Goal: Feedback & Contribution: Submit feedback/report problem

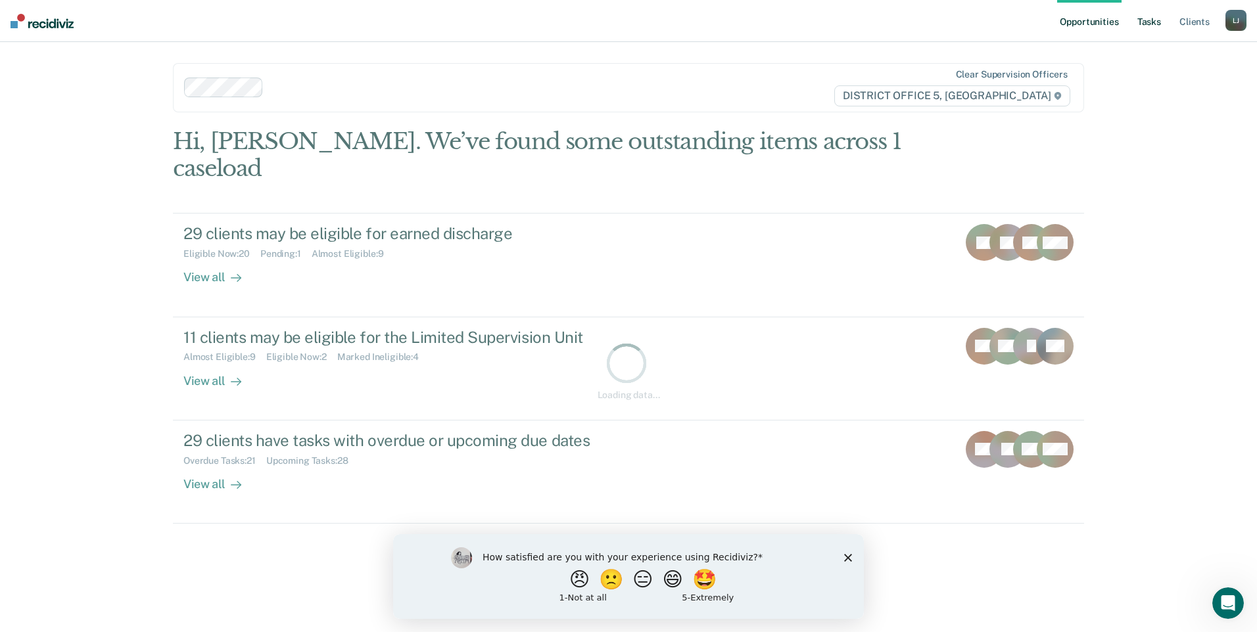
click at [1145, 17] on link "Tasks" at bounding box center [1149, 21] width 29 height 42
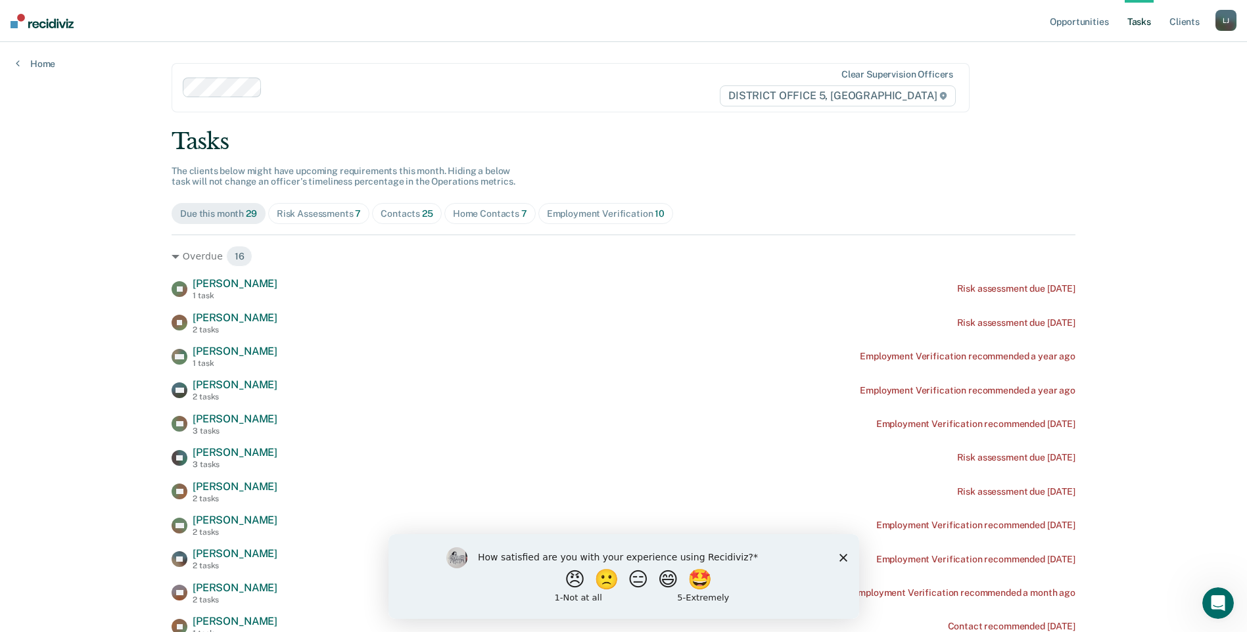
click at [465, 208] on div "Home Contacts 7" at bounding box center [490, 213] width 74 height 11
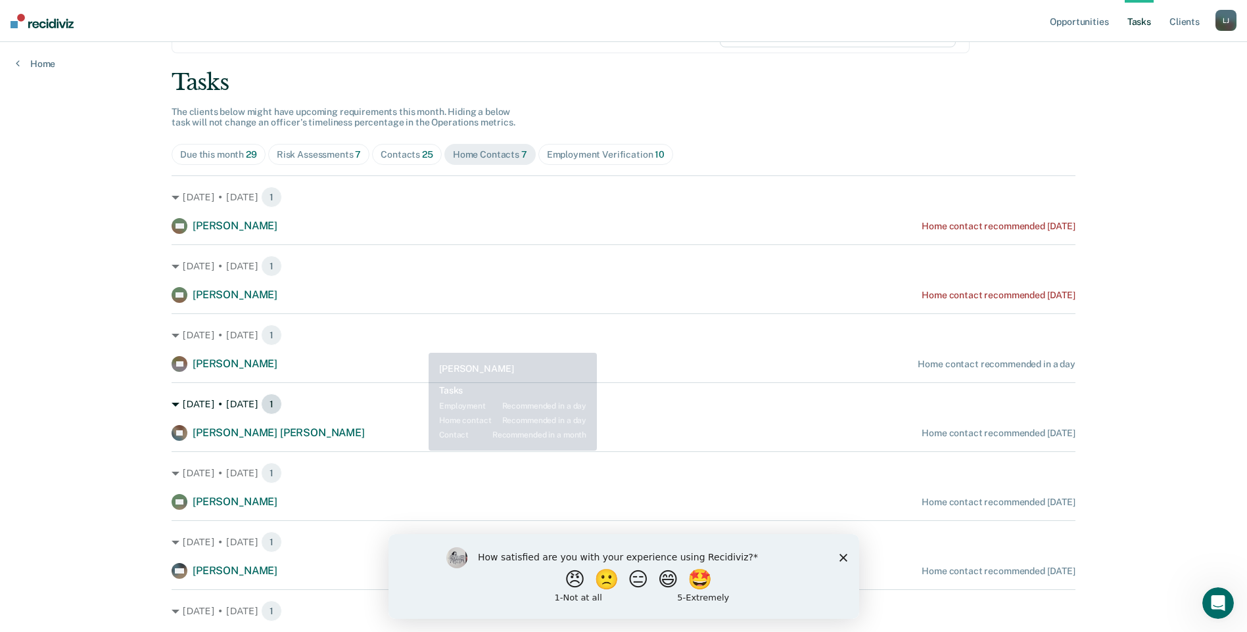
scroll to position [128, 0]
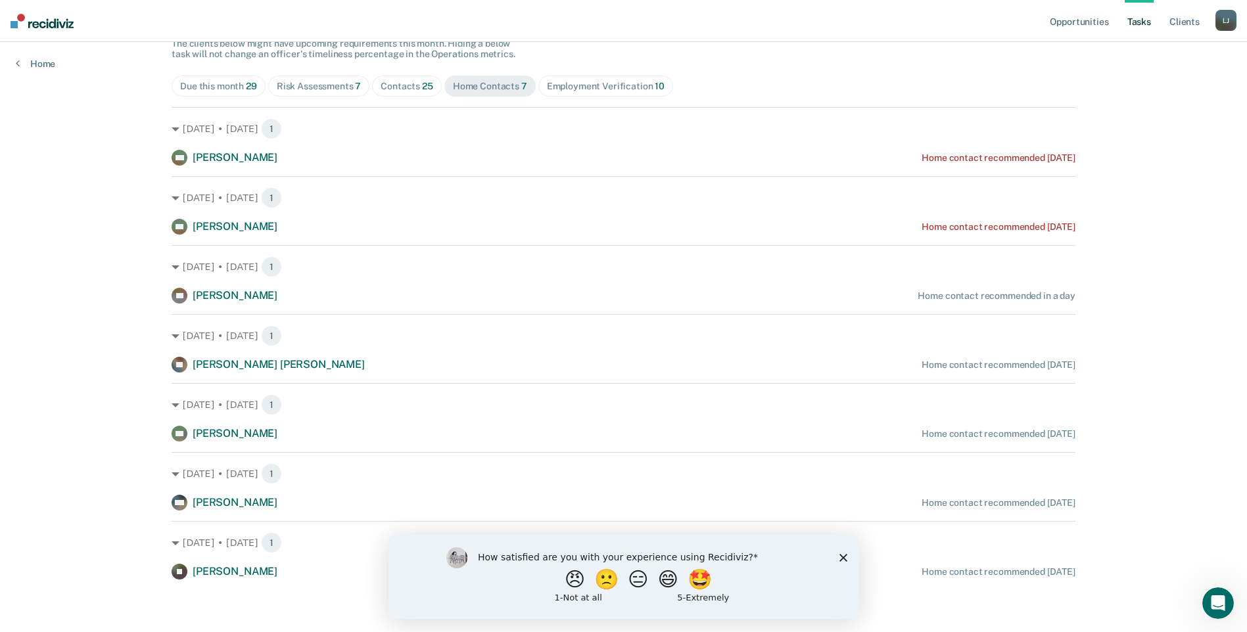
click at [609, 87] on div "Employment Verification 10" at bounding box center [606, 86] width 118 height 11
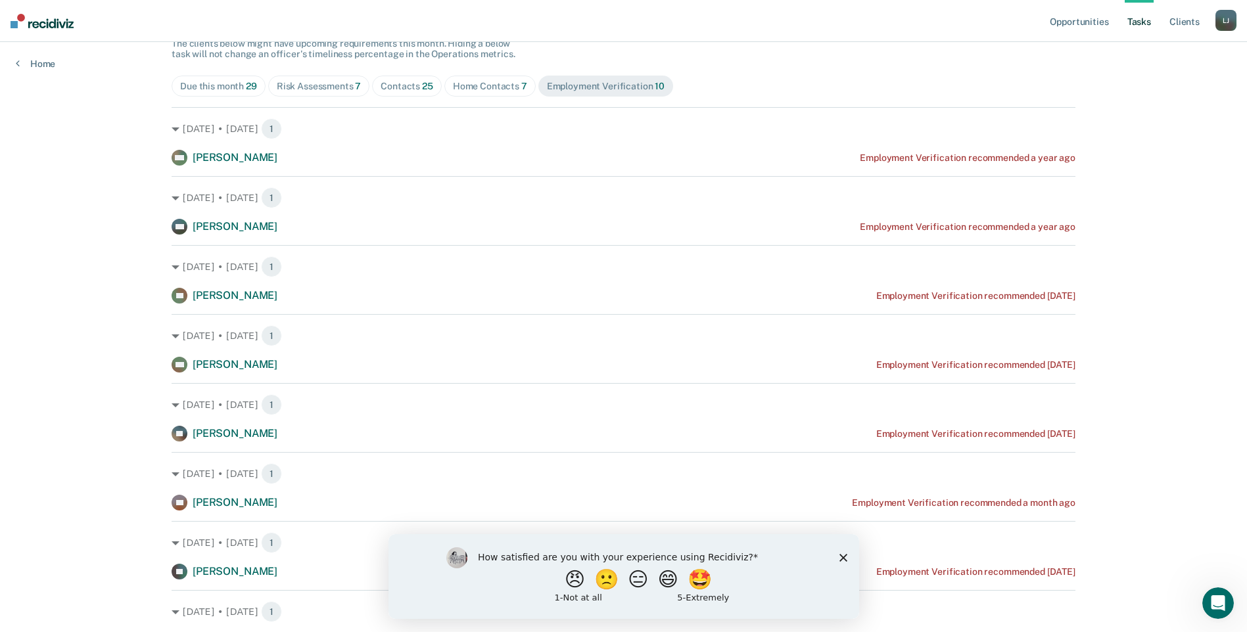
click at [202, 81] on div "Due this month 29" at bounding box center [218, 86] width 77 height 11
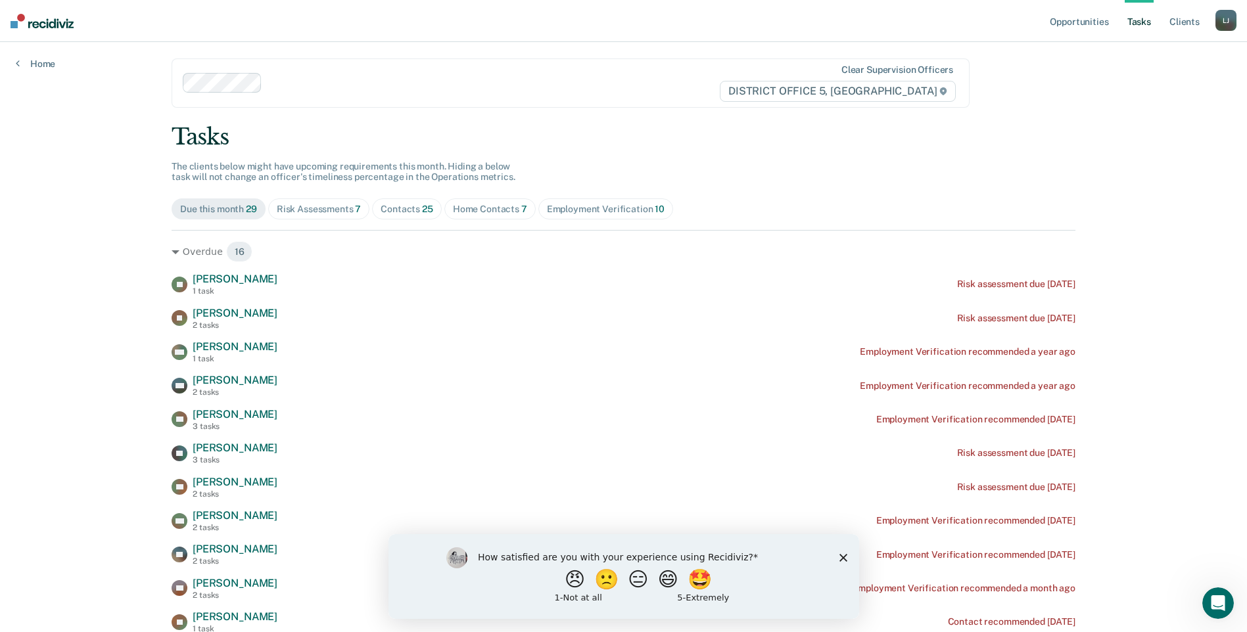
scroll to position [0, 0]
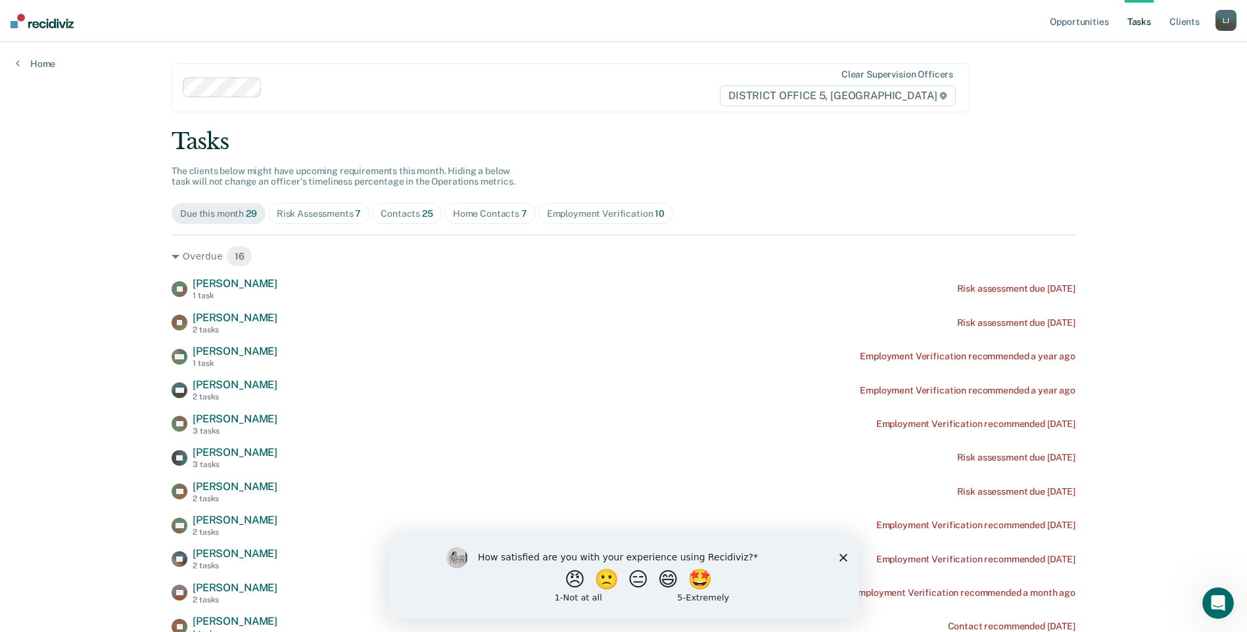
click at [588, 213] on div "Employment Verification 10" at bounding box center [606, 213] width 118 height 11
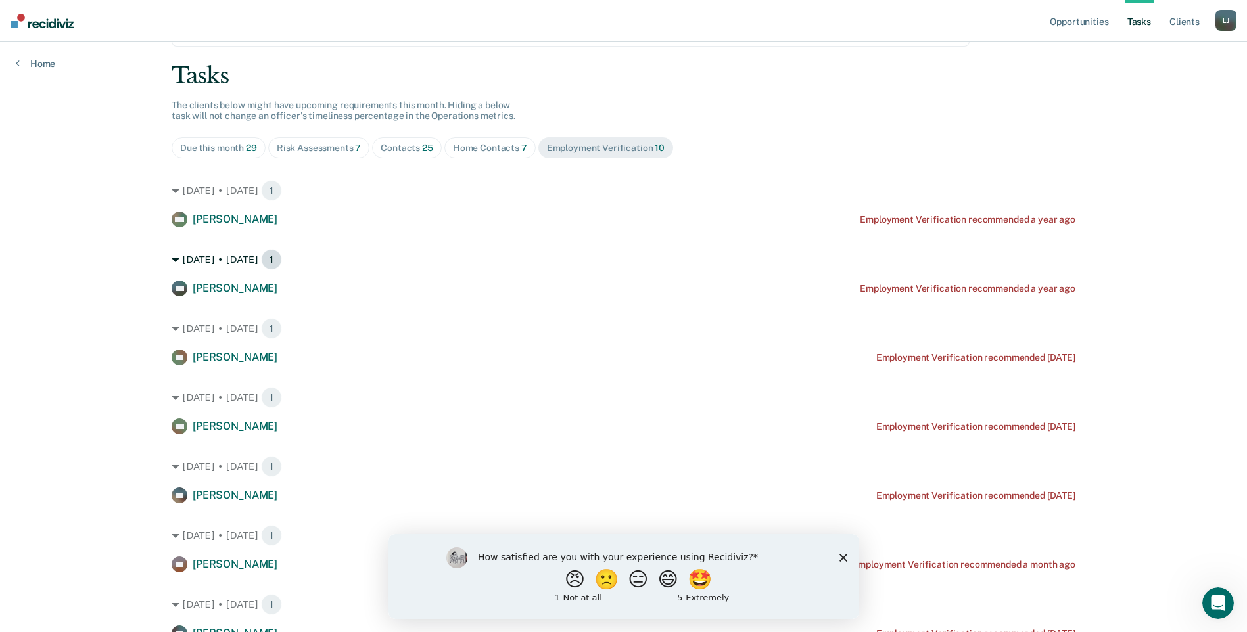
scroll to position [131, 0]
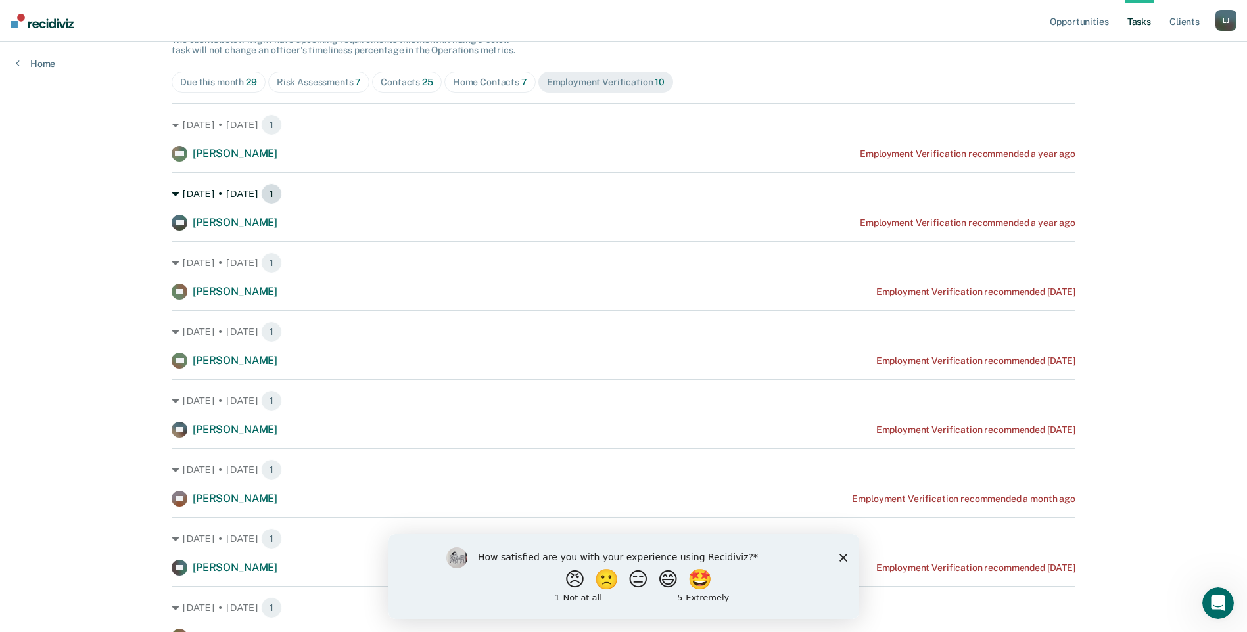
click at [271, 195] on span "1" at bounding box center [271, 193] width 21 height 21
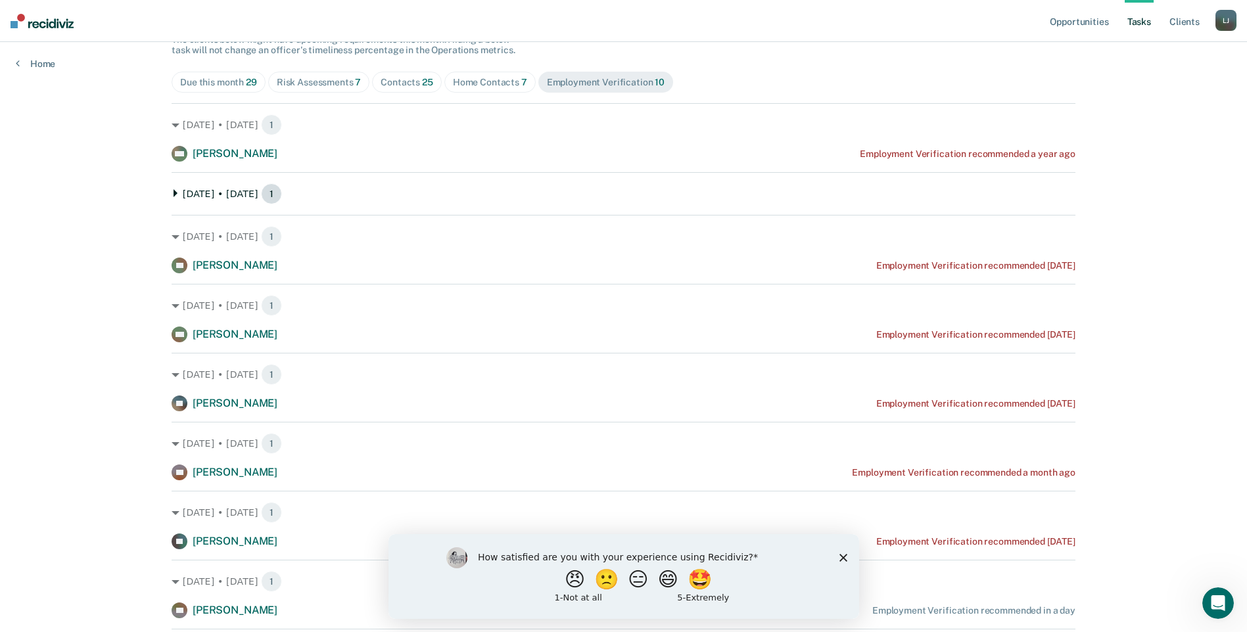
click at [268, 199] on span "1" at bounding box center [271, 193] width 21 height 21
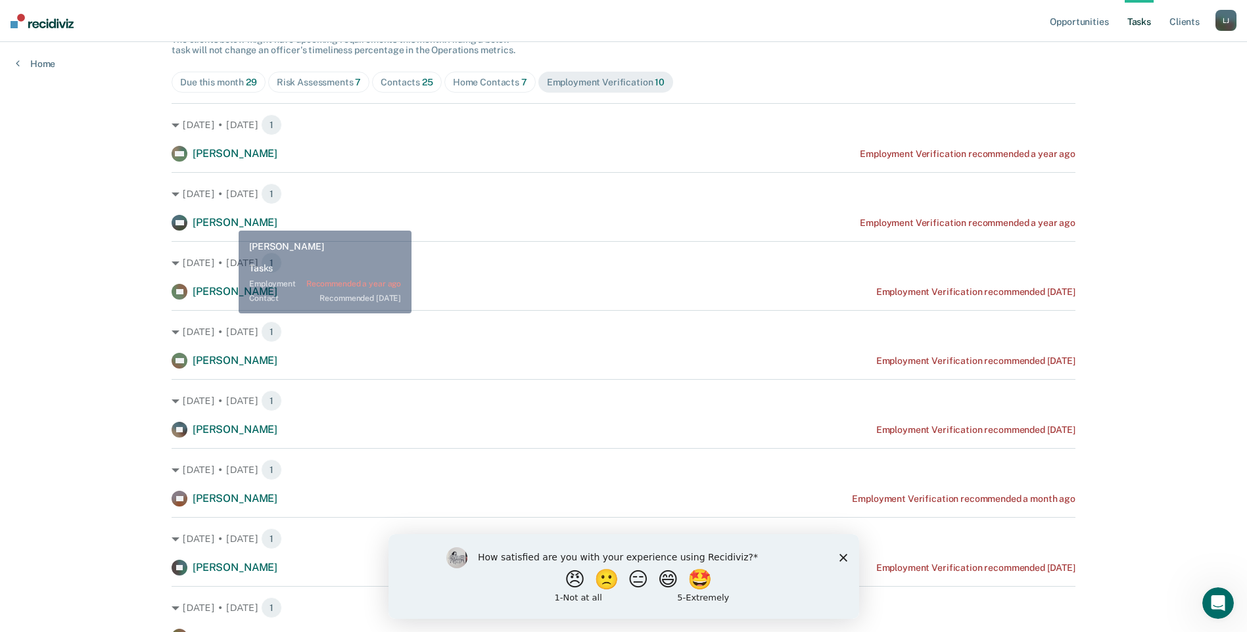
click at [229, 221] on span "[PERSON_NAME]" at bounding box center [235, 222] width 85 height 12
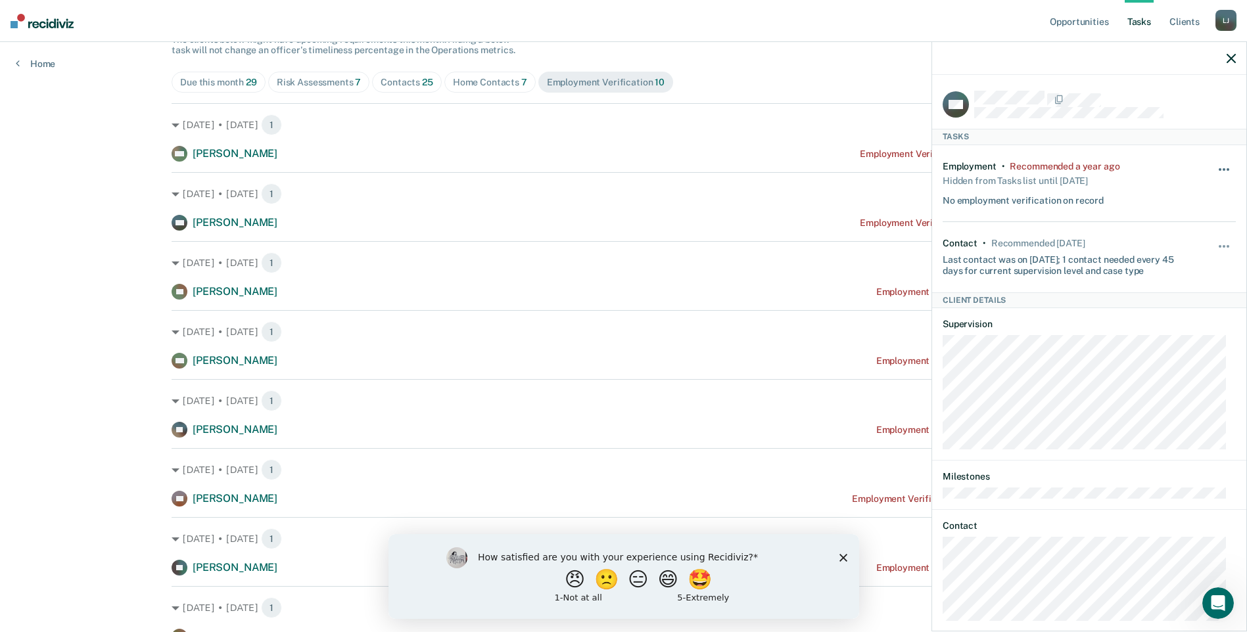
click at [1214, 171] on button "button" at bounding box center [1225, 176] width 22 height 21
click at [1151, 279] on button "90 days" at bounding box center [1188, 274] width 95 height 21
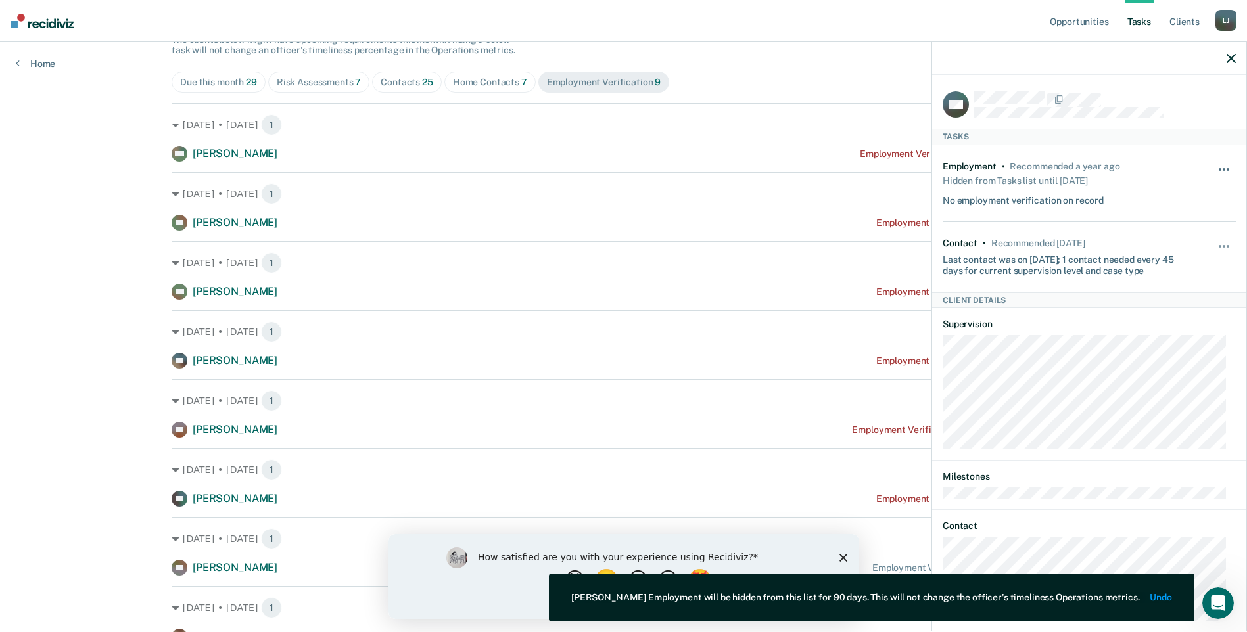
click at [1216, 171] on button "button" at bounding box center [1225, 176] width 22 height 21
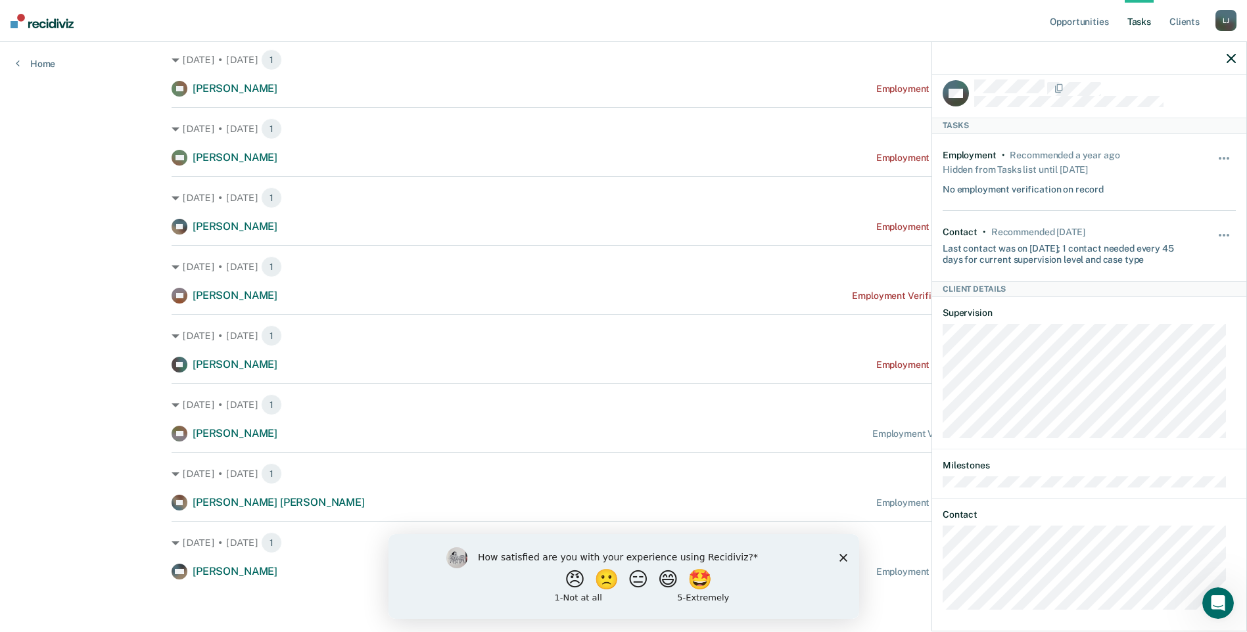
scroll to position [17, 0]
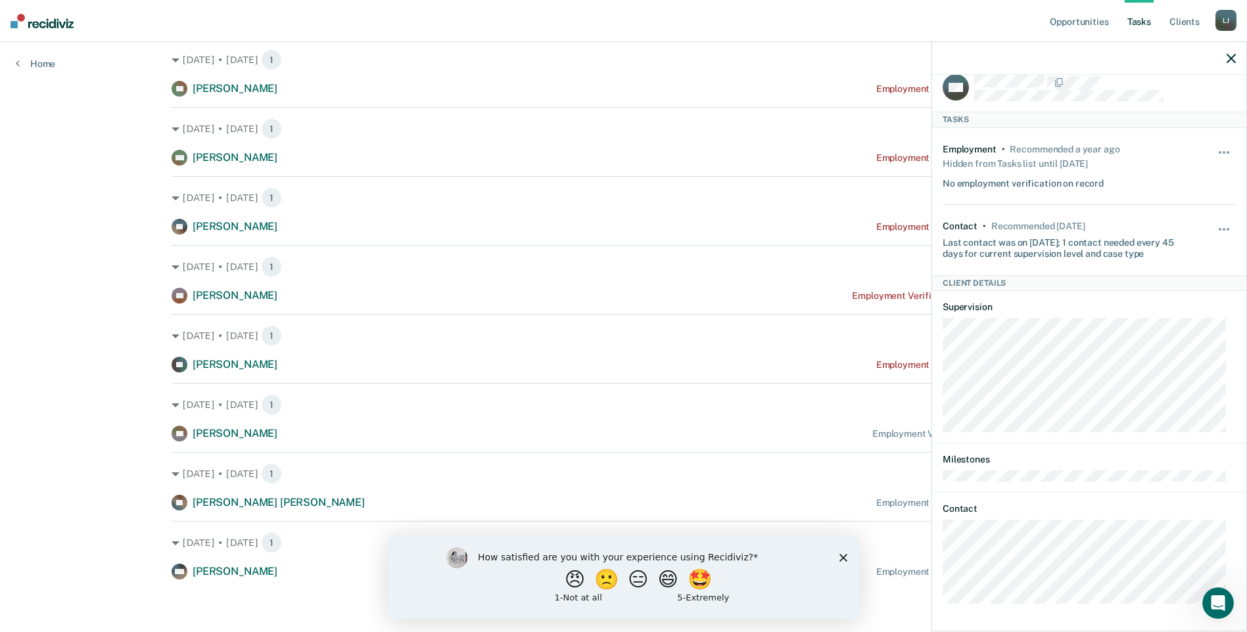
click at [1214, 145] on div "Unhide" at bounding box center [1225, 167] width 22 height 46
drag, startPoint x: 1206, startPoint y: 154, endPoint x: 1216, endPoint y: 153, distance: 10.1
click at [1214, 154] on button "button" at bounding box center [1225, 159] width 22 height 21
click at [1229, 59] on icon "button" at bounding box center [1231, 58] width 9 height 9
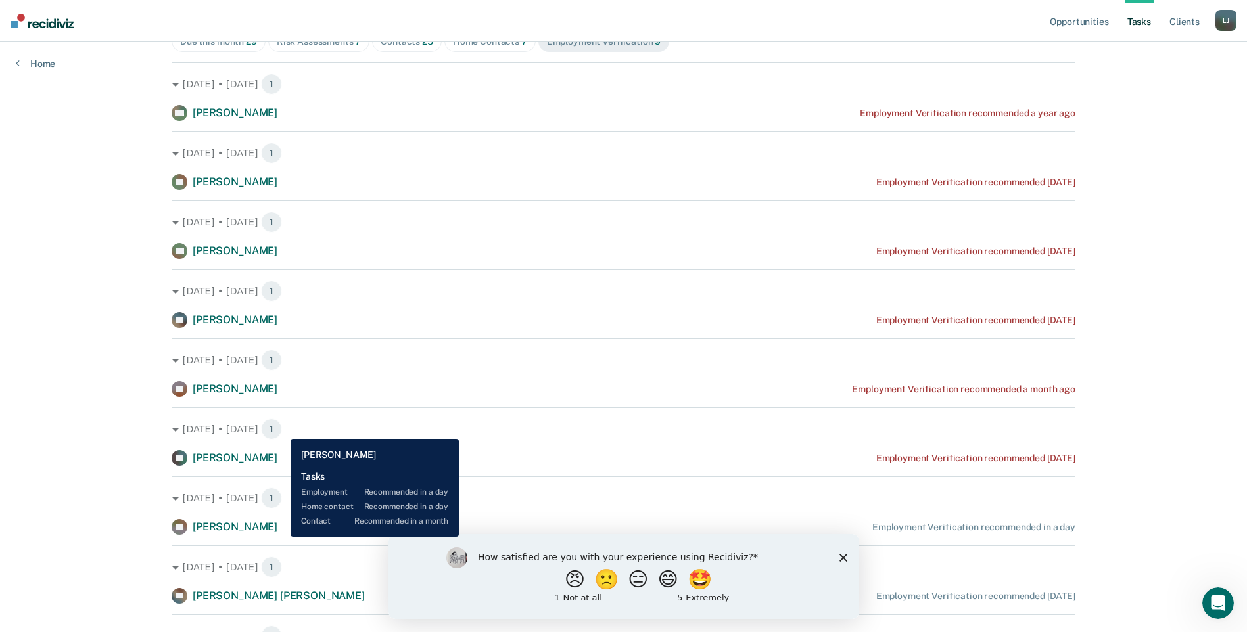
scroll to position [134, 0]
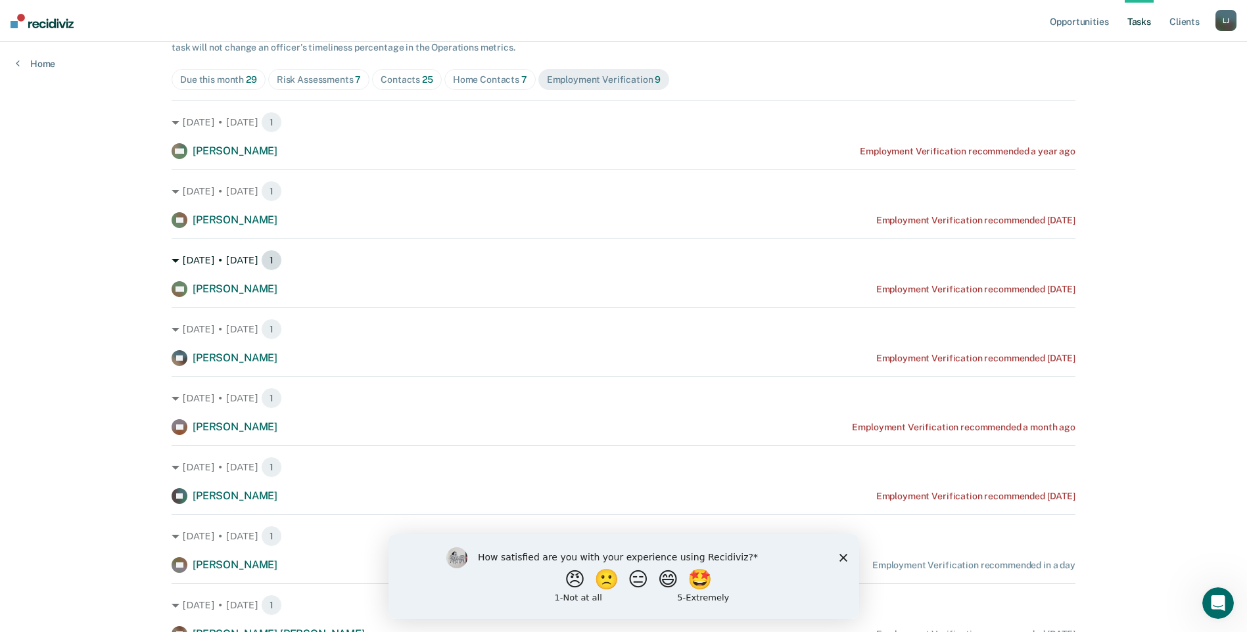
click at [176, 263] on div "[DATE] • [DATE] 1" at bounding box center [624, 260] width 904 height 21
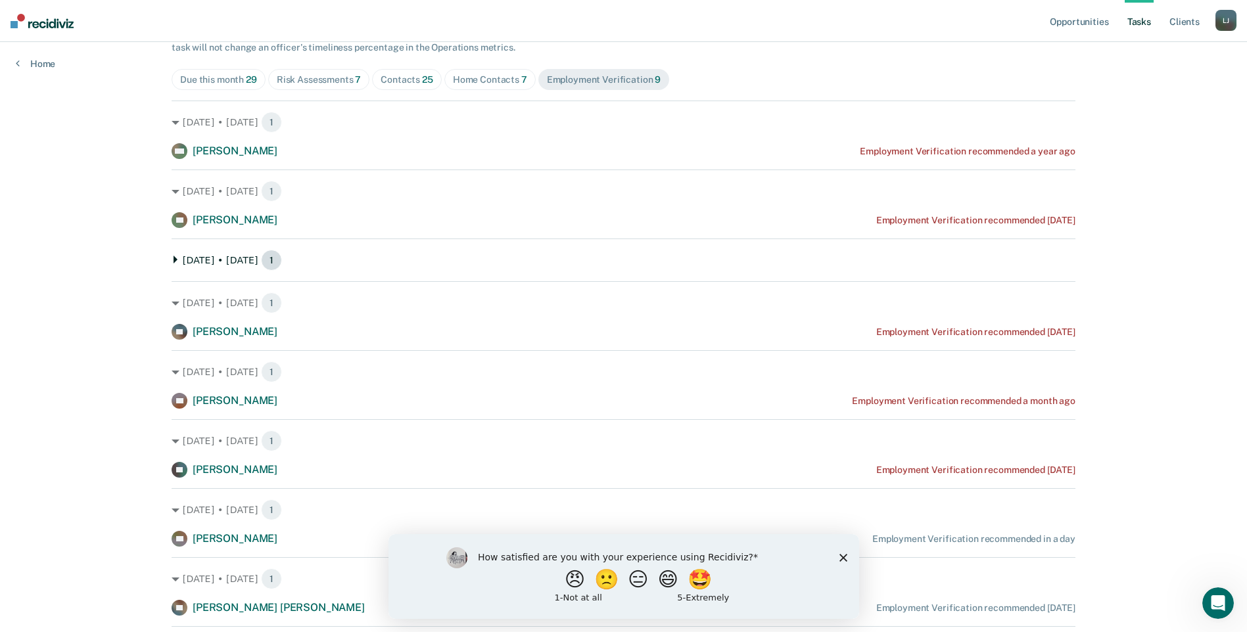
click at [202, 259] on div "[DATE] • [DATE] 1" at bounding box center [624, 260] width 904 height 21
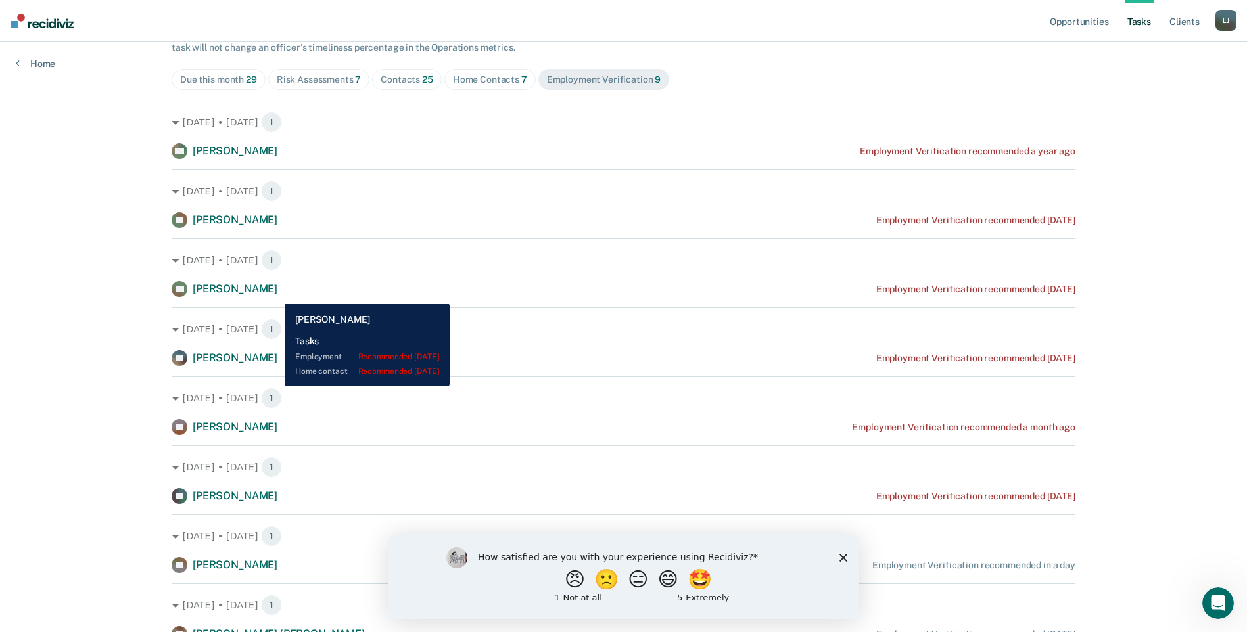
click at [275, 293] on span "[PERSON_NAME]" at bounding box center [235, 289] width 85 height 12
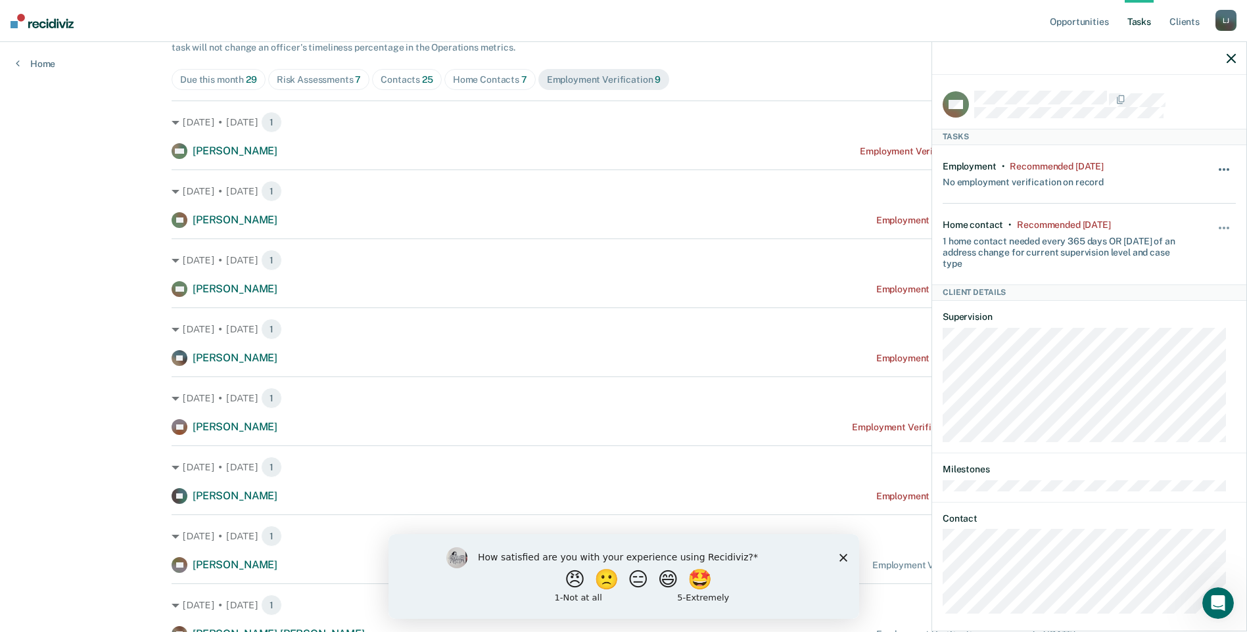
click at [1214, 174] on button "button" at bounding box center [1225, 176] width 22 height 21
click at [1175, 274] on button "90 days" at bounding box center [1188, 274] width 95 height 21
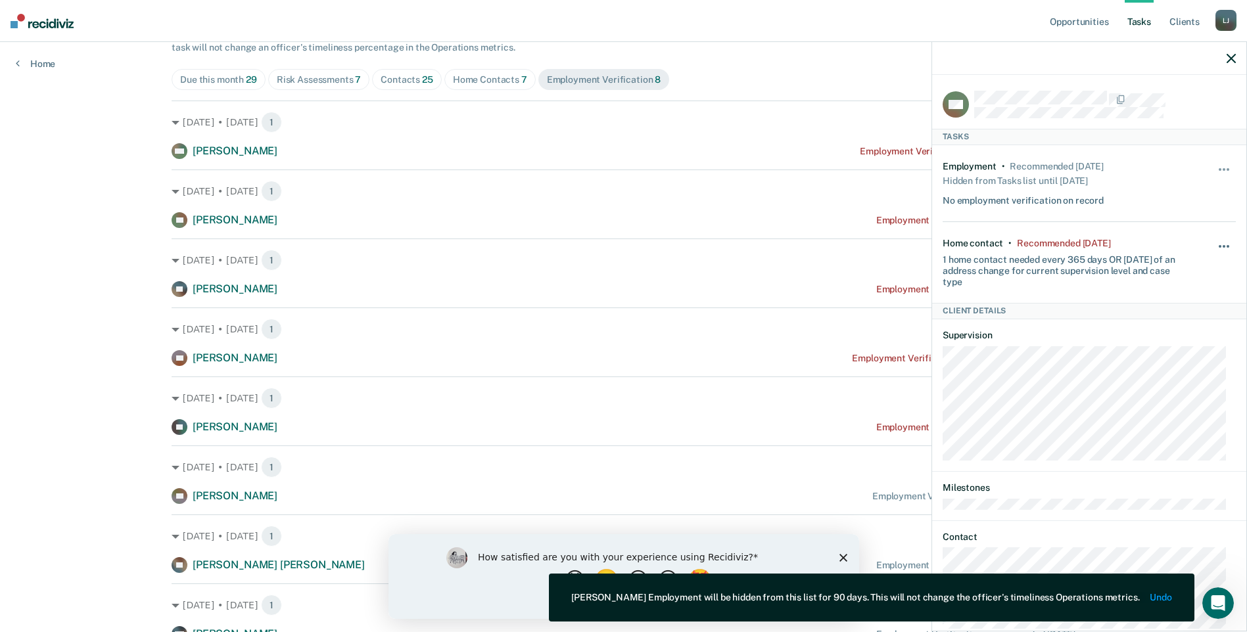
click at [1214, 243] on button "button" at bounding box center [1225, 253] width 22 height 21
click at [1164, 346] on button "90 days" at bounding box center [1188, 351] width 95 height 21
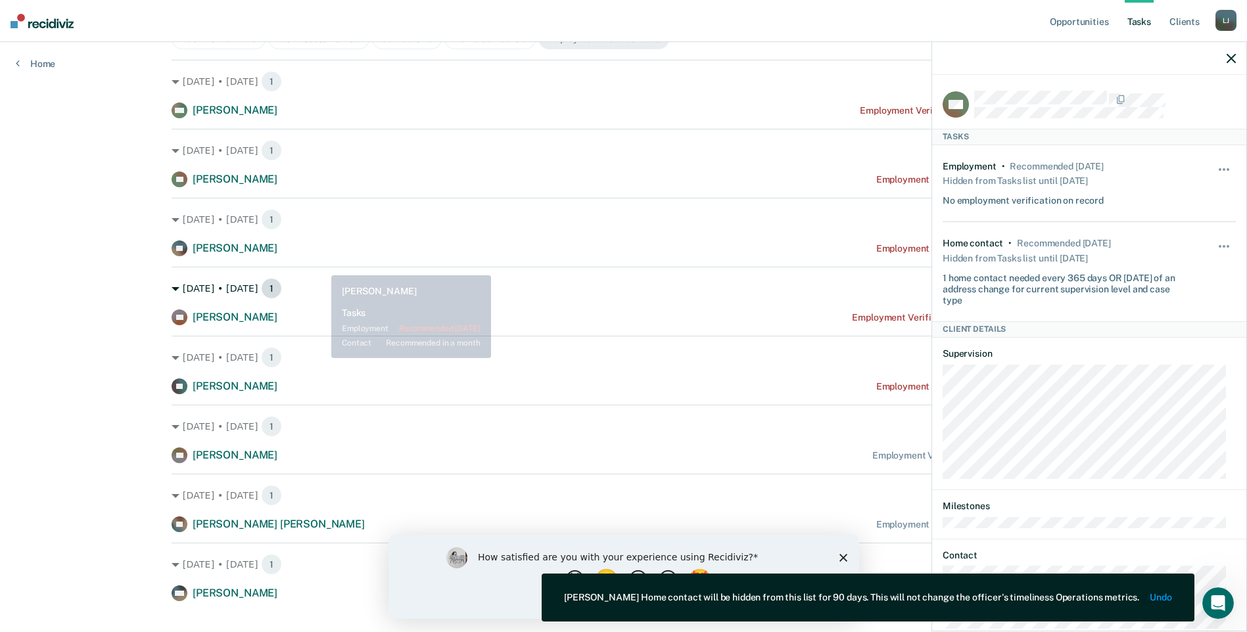
scroll to position [197, 0]
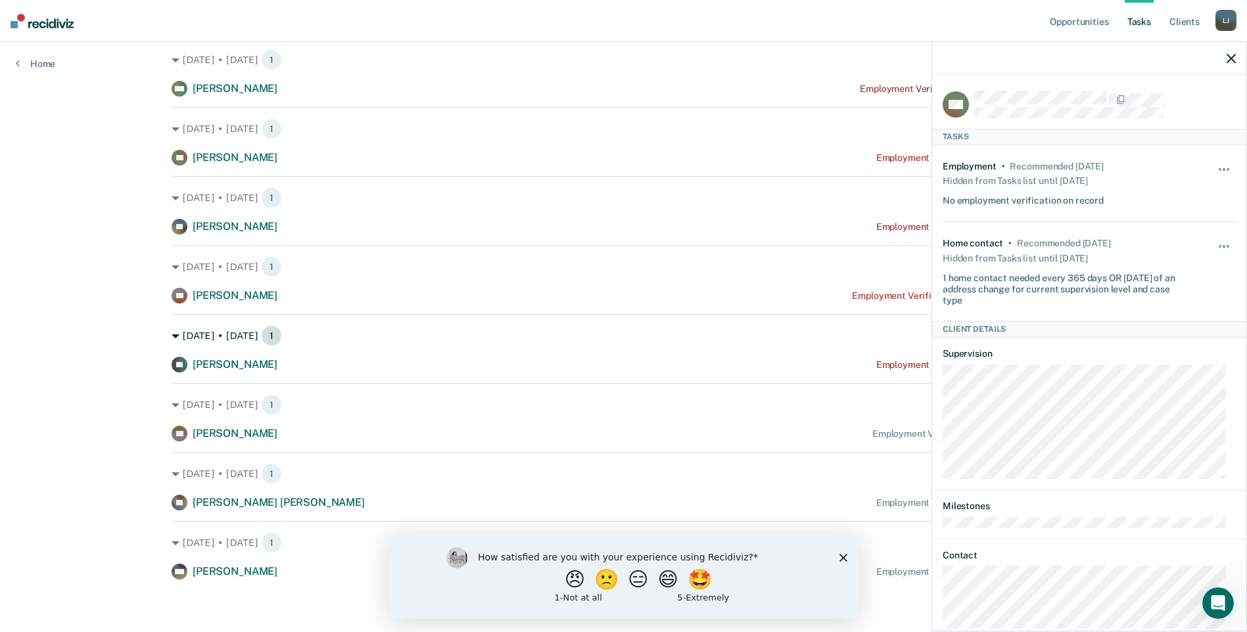
click at [525, 335] on div "[DATE] • [DATE] 1" at bounding box center [624, 335] width 904 height 21
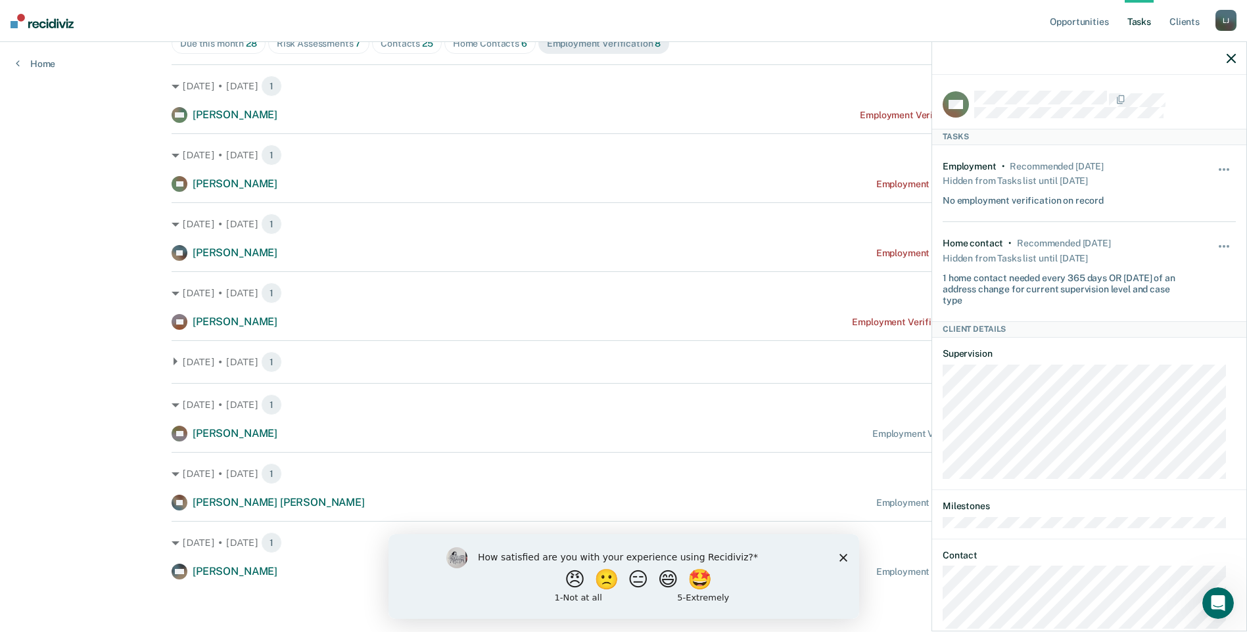
click at [1237, 57] on div at bounding box center [1089, 58] width 314 height 33
drag, startPoint x: 1221, startPoint y: 58, endPoint x: 1239, endPoint y: 58, distance: 17.8
click at [1226, 58] on div at bounding box center [1089, 58] width 314 height 33
click at [1239, 58] on div at bounding box center [1089, 58] width 314 height 33
click at [1233, 59] on icon "button" at bounding box center [1231, 58] width 9 height 9
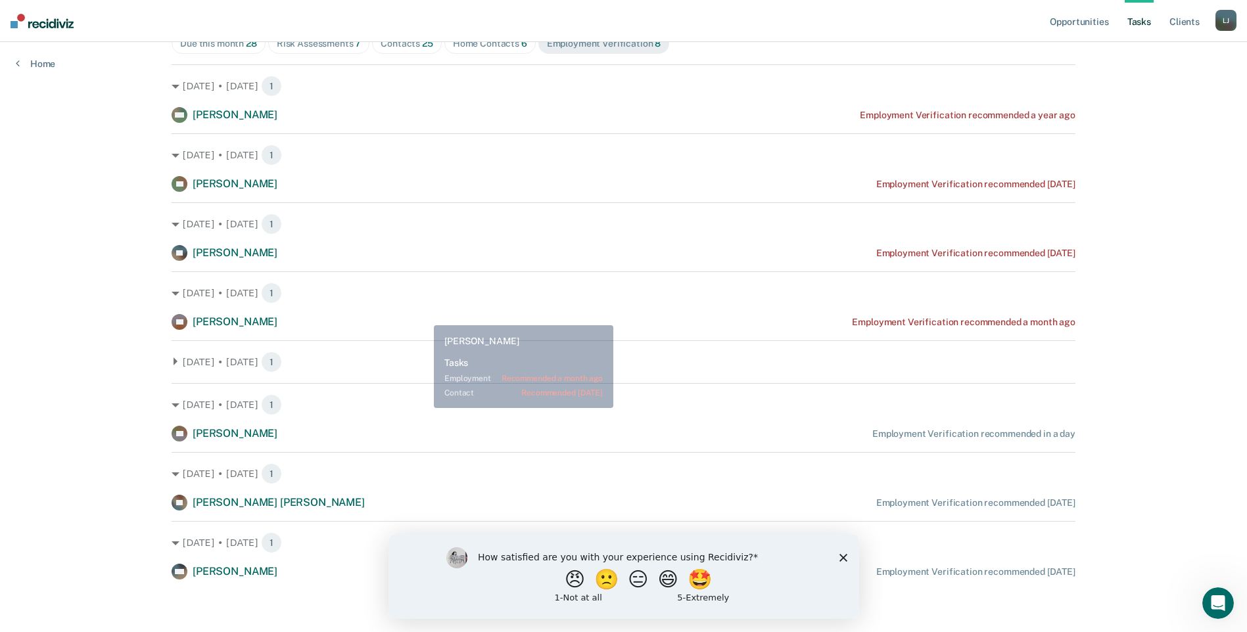
click at [435, 312] on div "[DATE] • [DATE] 1 KB [PERSON_NAME] Employment Verification recommended a month …" at bounding box center [624, 301] width 904 height 59
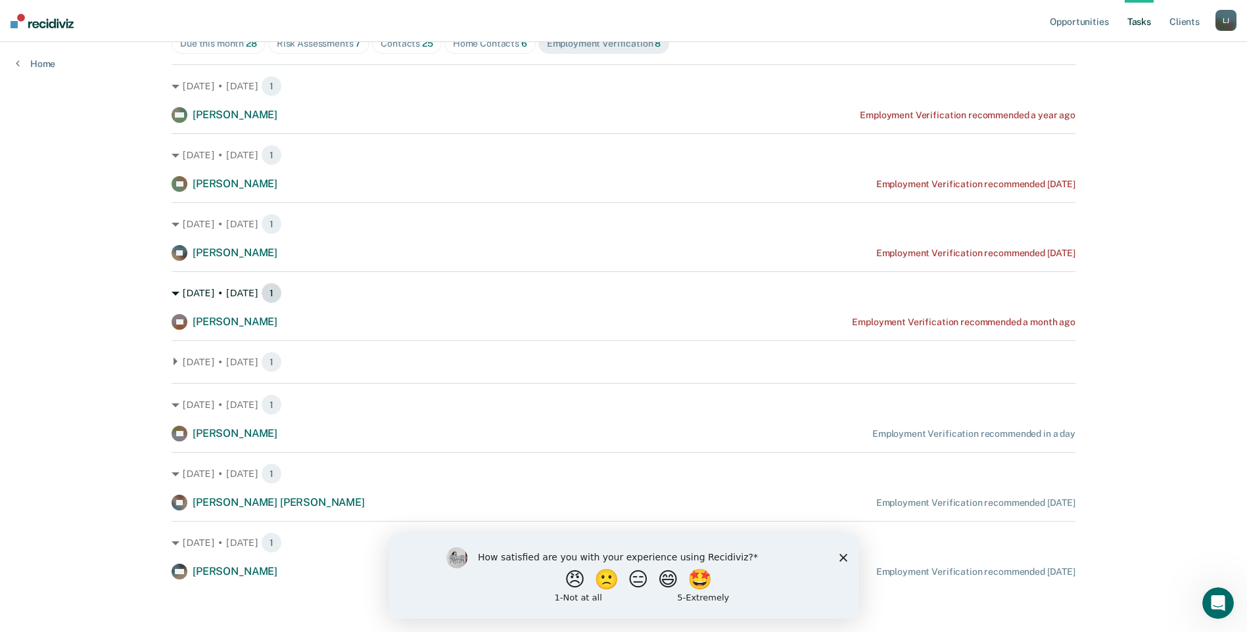
click at [179, 293] on div "[DATE] • [DATE] 1" at bounding box center [624, 293] width 904 height 21
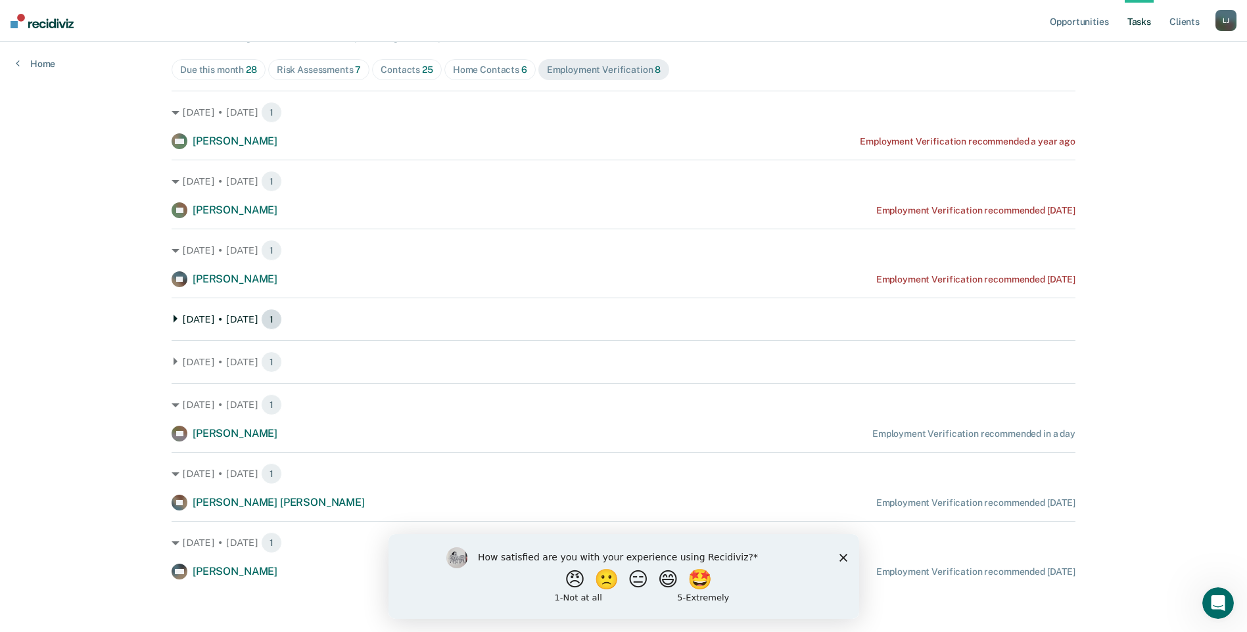
scroll to position [144, 0]
click at [173, 318] on icon at bounding box center [176, 319] width 8 height 8
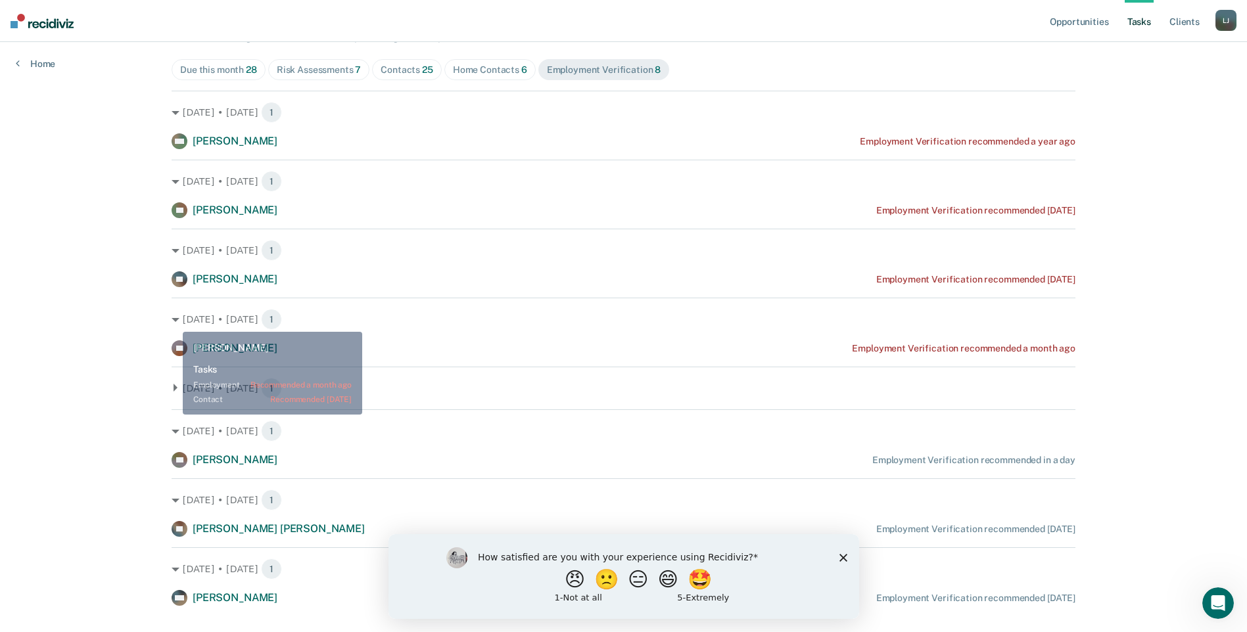
scroll to position [170, 0]
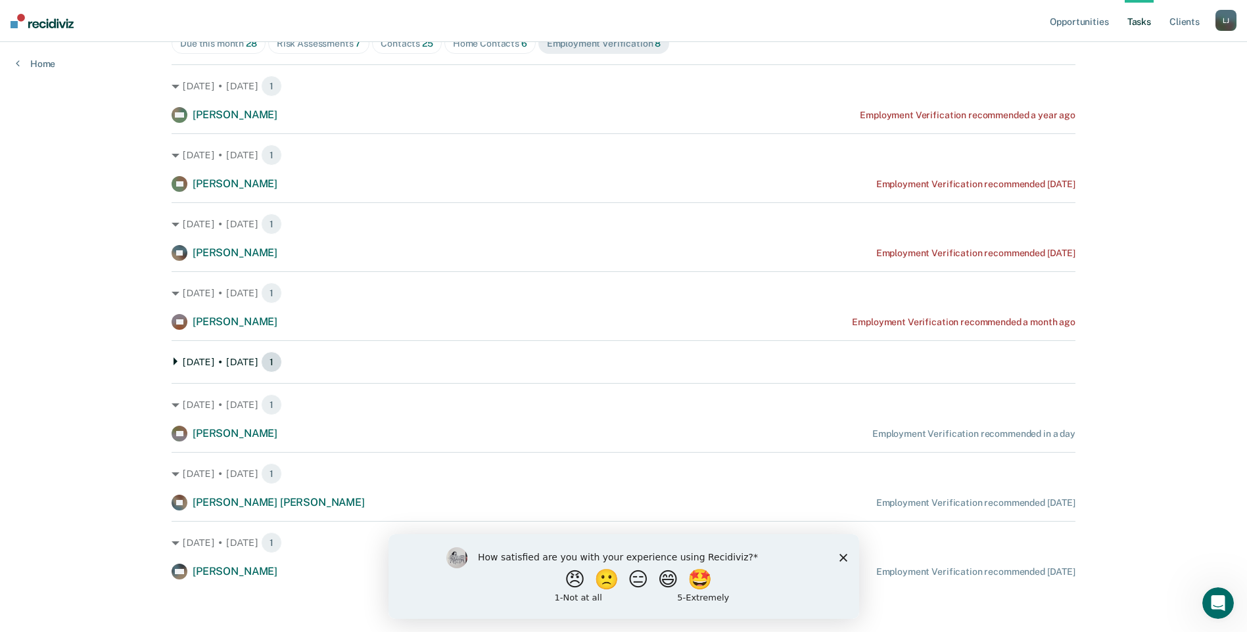
click at [175, 364] on icon at bounding box center [176, 362] width 8 height 8
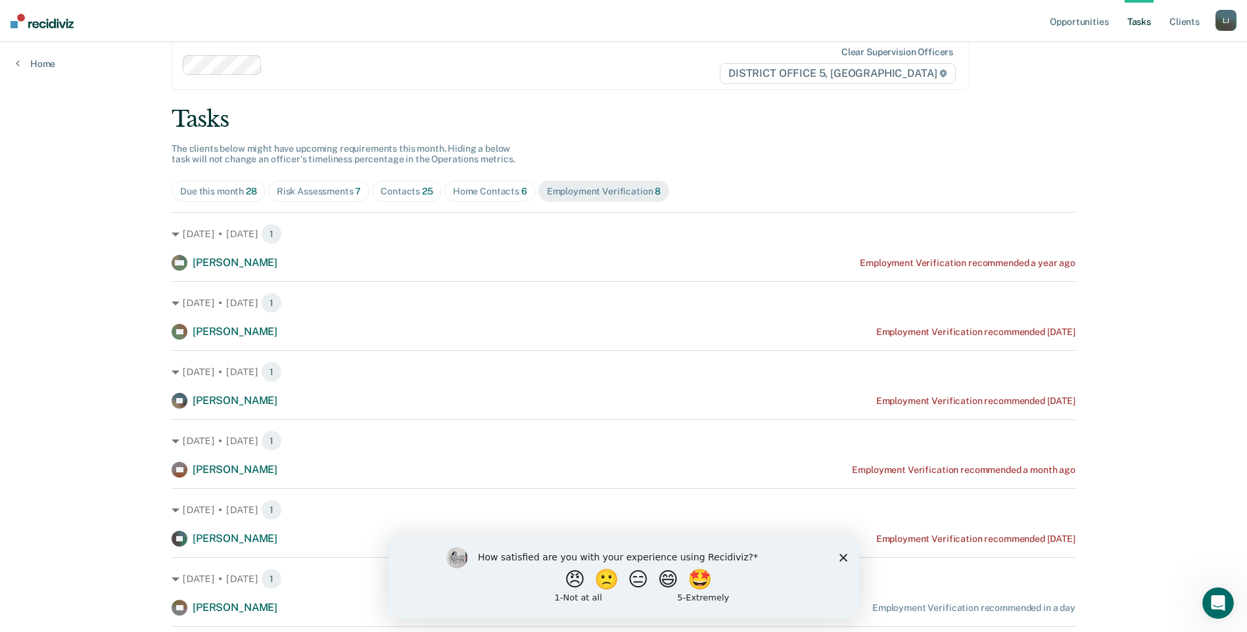
scroll to position [0, 0]
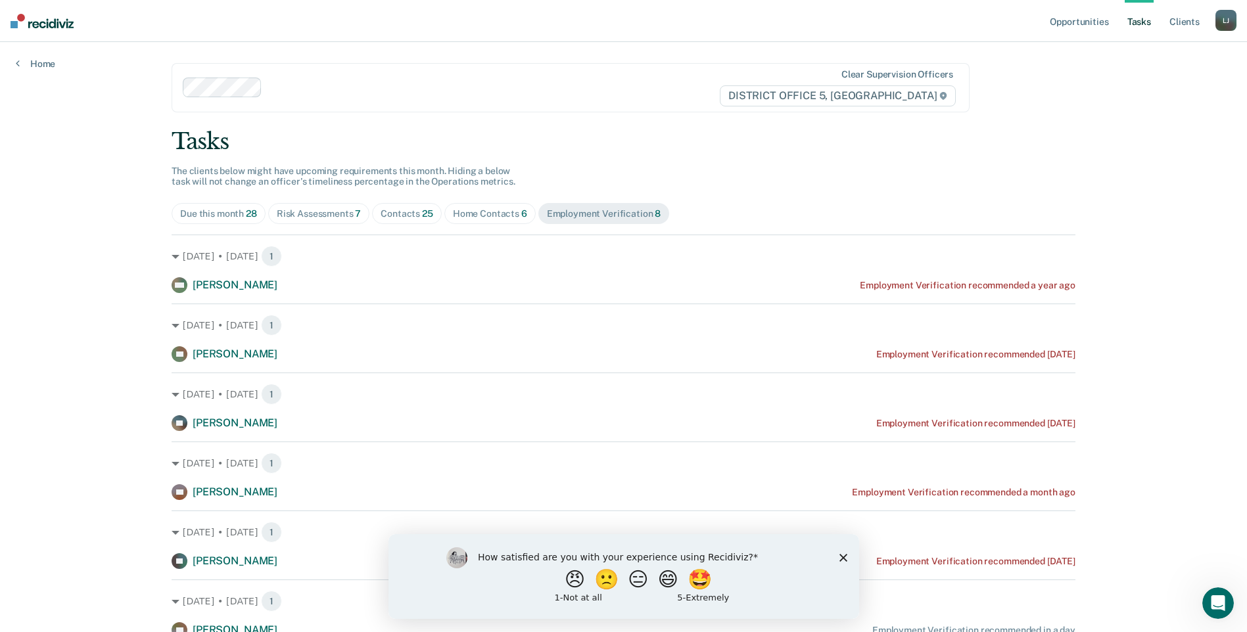
click at [339, 218] on div "Risk Assessments 7" at bounding box center [319, 213] width 85 height 11
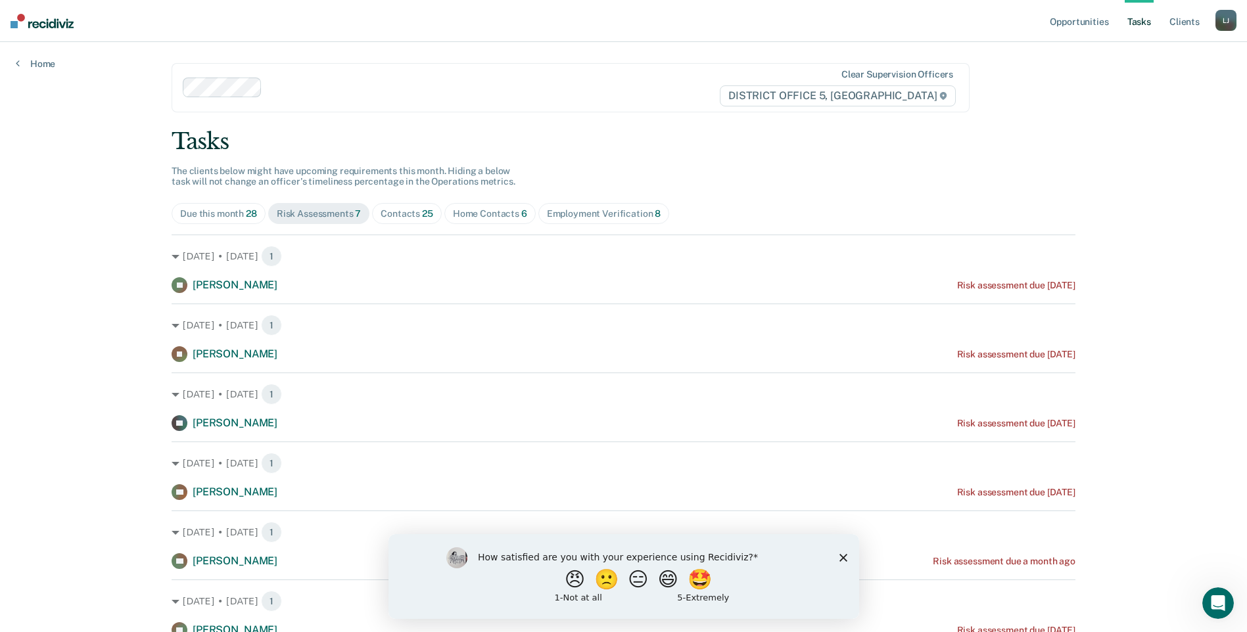
click at [202, 217] on div "Due this month 28" at bounding box center [218, 213] width 77 height 11
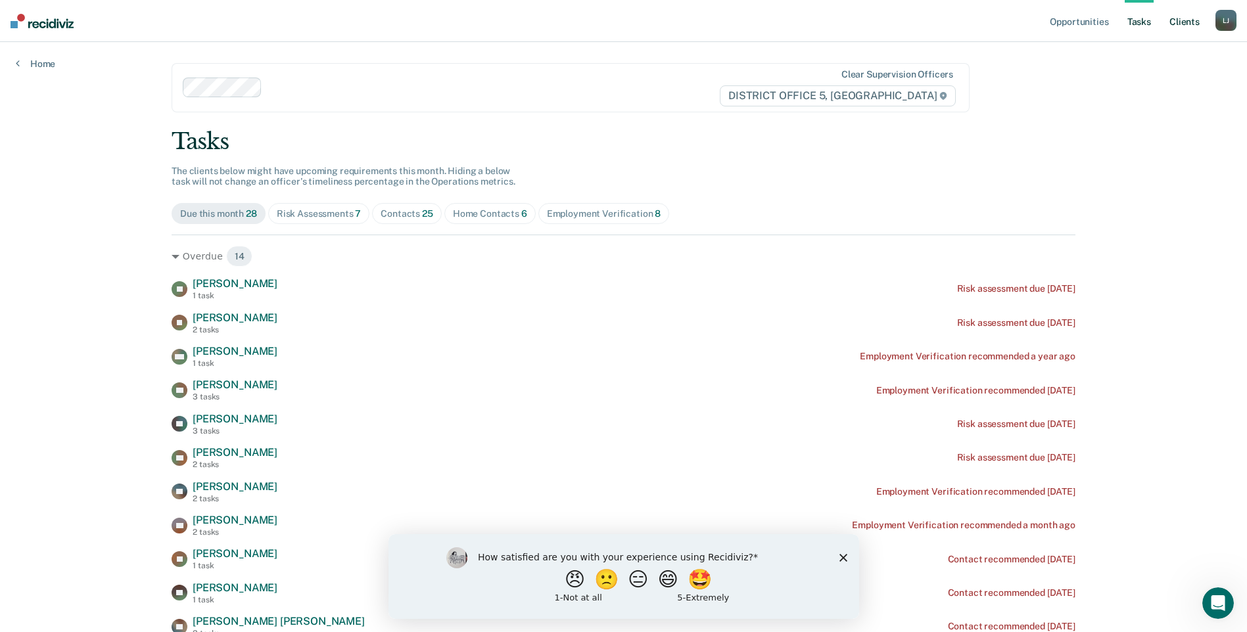
click at [1192, 15] on link "Client s" at bounding box center [1185, 21] width 36 height 42
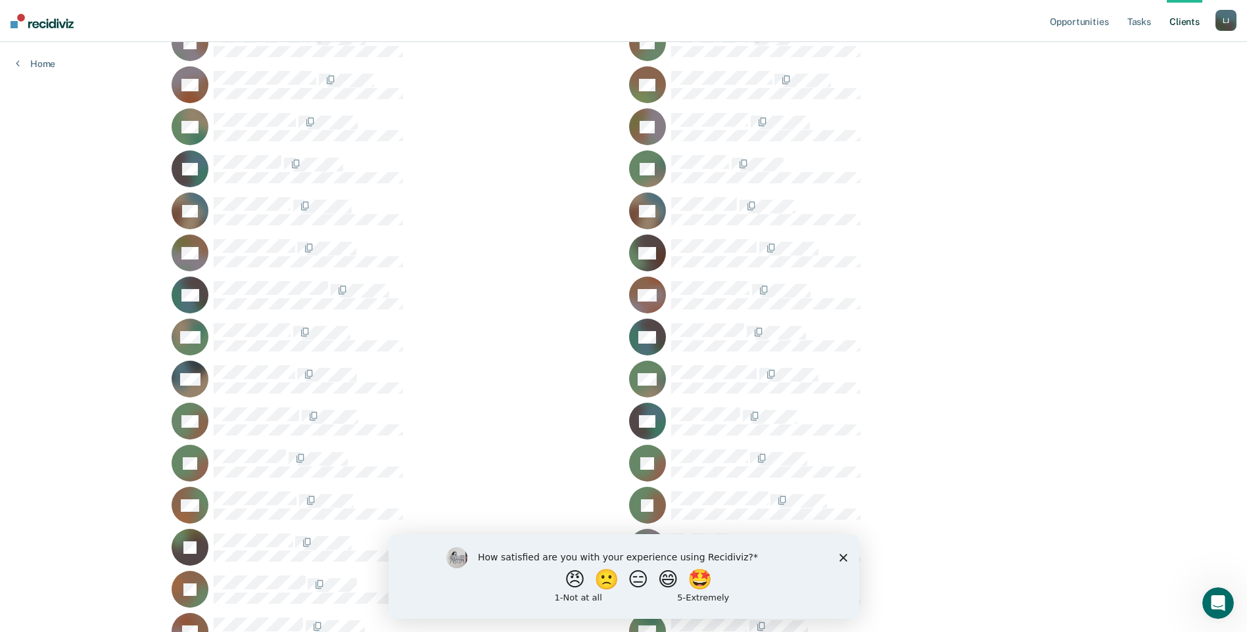
scroll to position [329, 0]
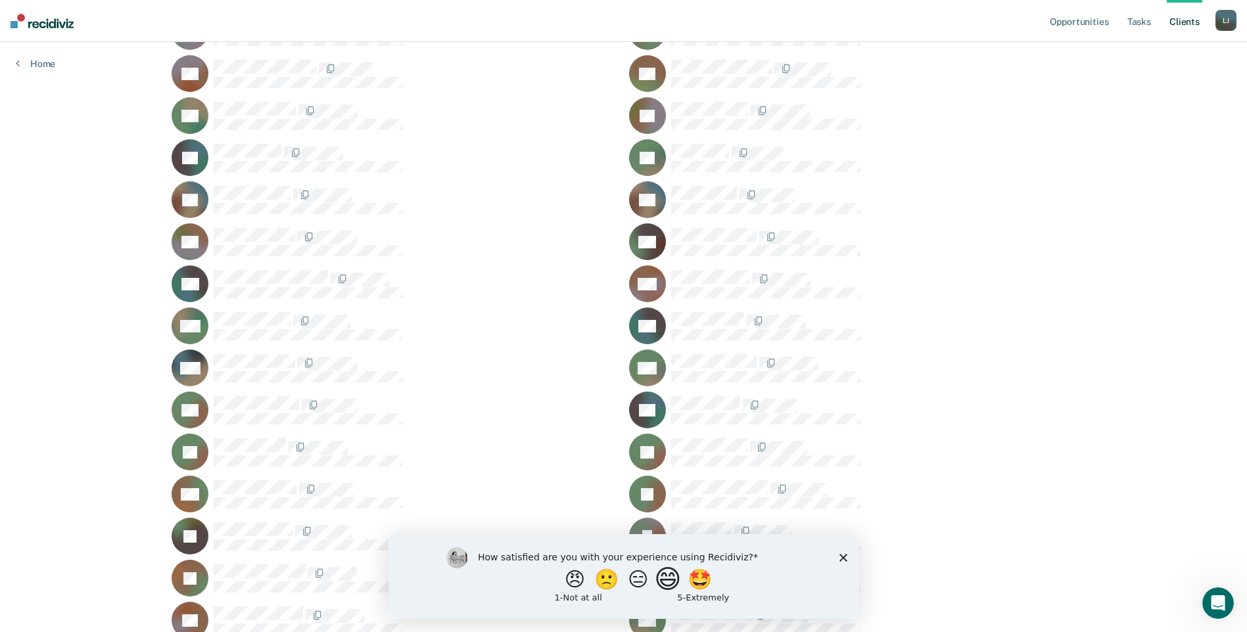
click at [681, 579] on button "😄" at bounding box center [668, 579] width 31 height 26
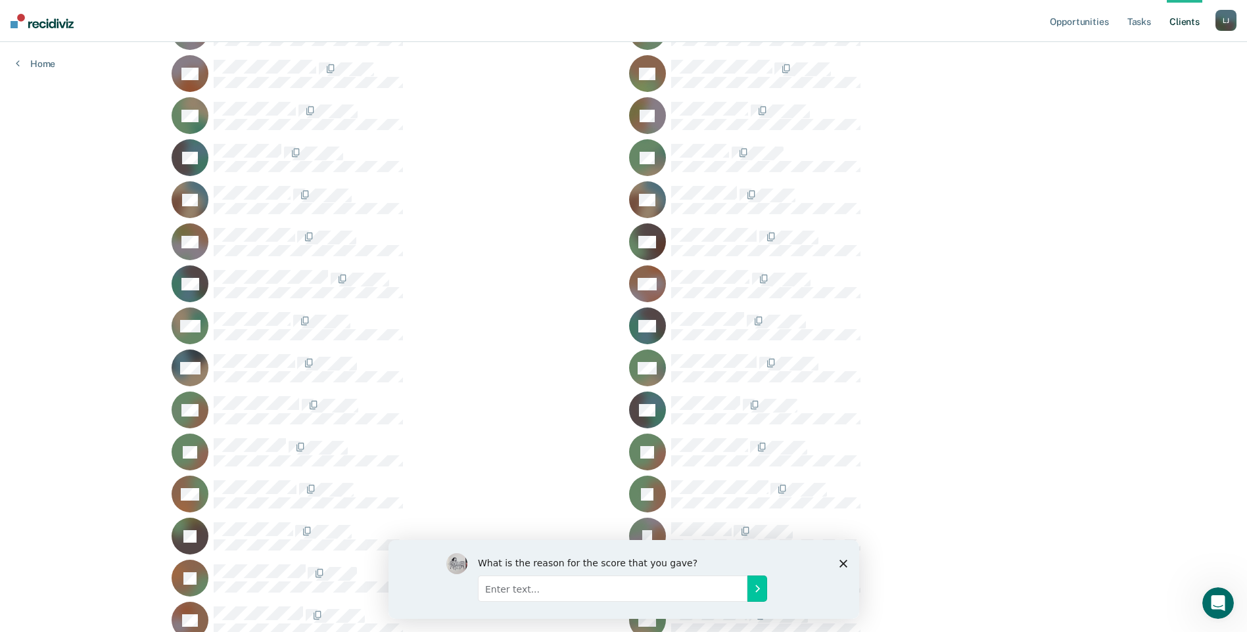
click at [551, 587] on input "Enter text..." at bounding box center [612, 588] width 270 height 26
click at [742, 575] on input "Helps stay on top of my case load (:" at bounding box center [612, 588] width 270 height 26
type input "Helps stay on top of my case load (:"
click at [758, 588] on icon "Submit your response" at bounding box center [756, 589] width 3 height 6
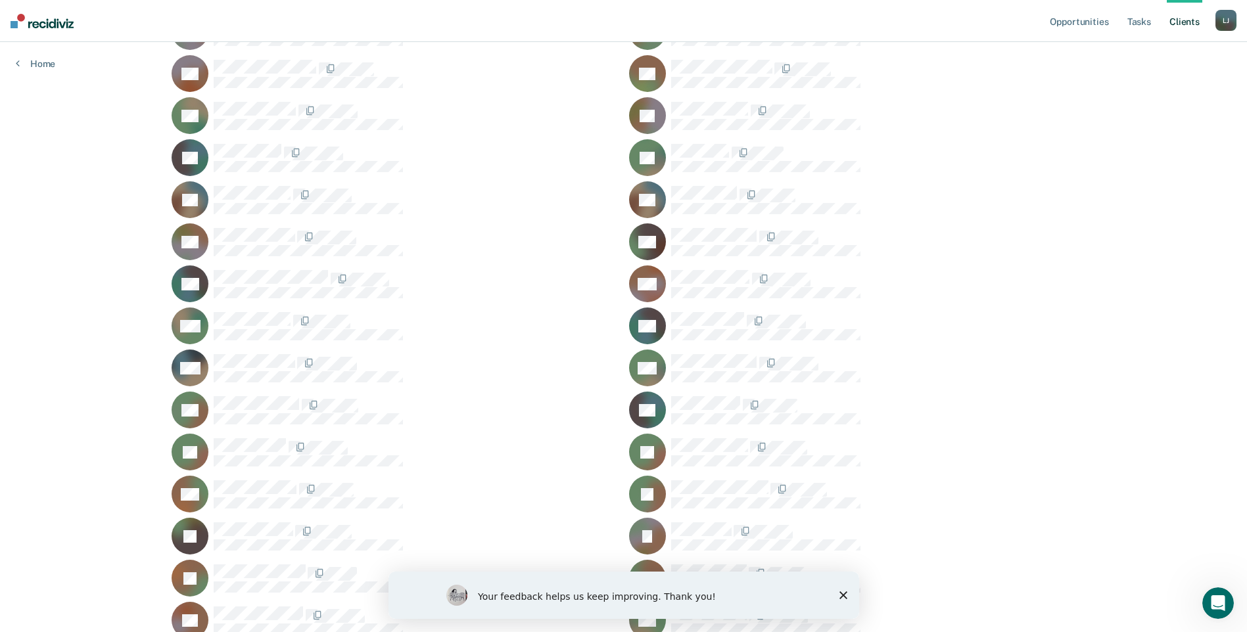
click at [845, 598] on polygon "Close survey" at bounding box center [843, 596] width 8 height 8
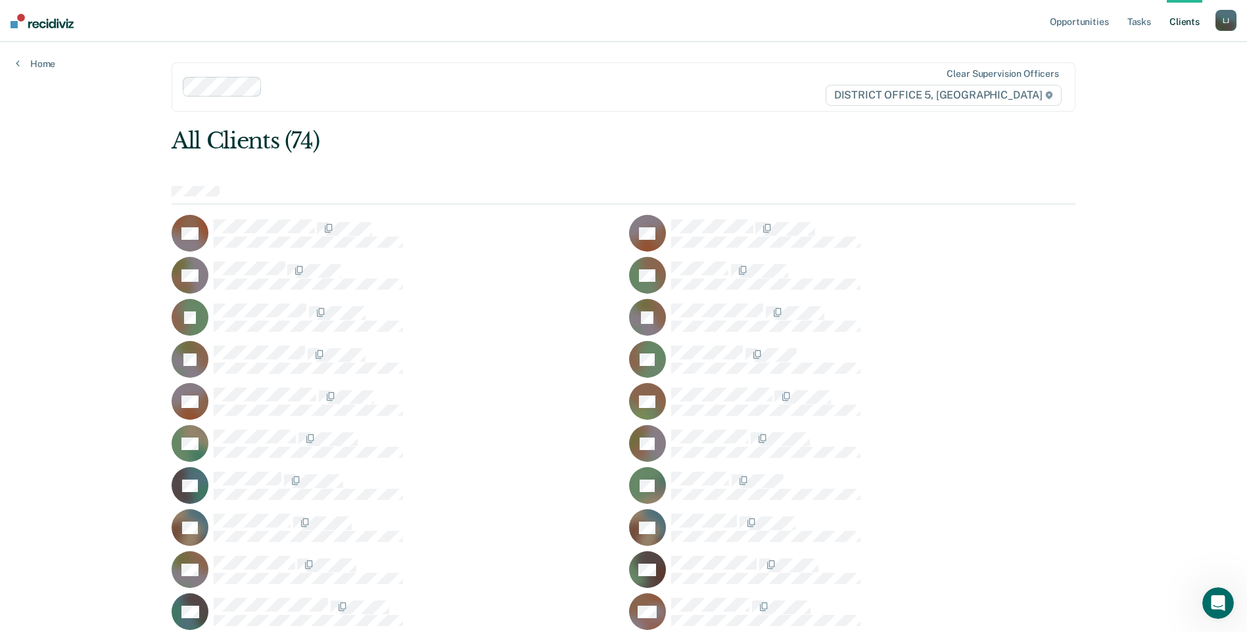
scroll to position [0, 0]
drag, startPoint x: 94, startPoint y: 27, endPoint x: 28, endPoint y: 26, distance: 65.8
click at [28, 26] on nav "Opportunities Tasks Client s [PERSON_NAME] Profile How it works Log Out" at bounding box center [623, 21] width 1247 height 42
drag, startPoint x: 28, startPoint y: 26, endPoint x: 475, endPoint y: 88, distance: 450.7
click at [475, 88] on div at bounding box center [533, 87] width 531 height 15
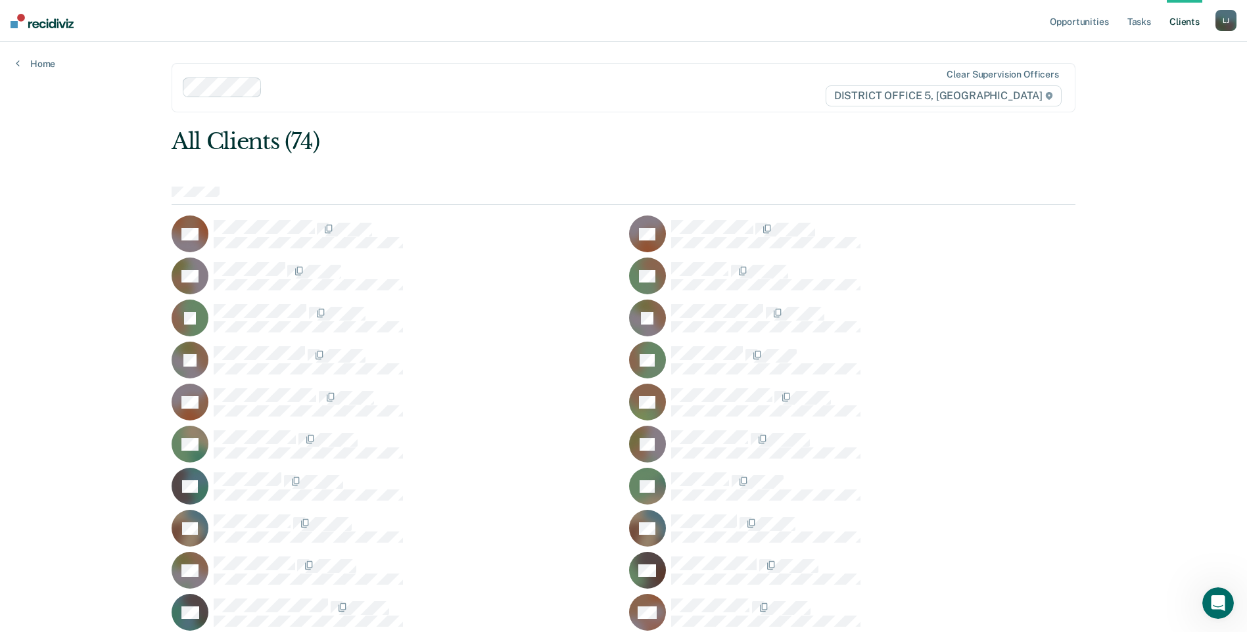
click at [640, 14] on nav "Opportunities Tasks Client s [PERSON_NAME] Profile How it works Log Out" at bounding box center [623, 21] width 1247 height 42
